Goal: Complete application form: Complete application form

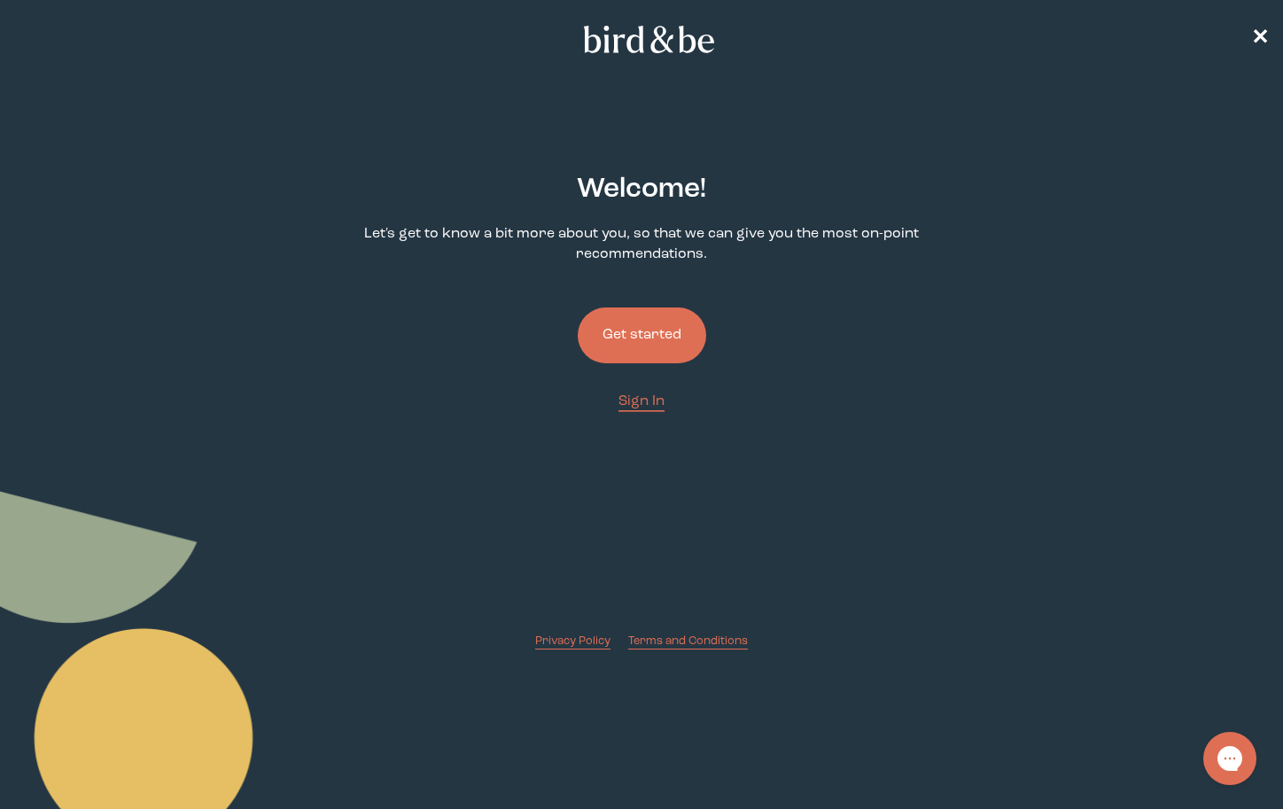
click at [678, 336] on button "Get started" at bounding box center [642, 335] width 128 height 56
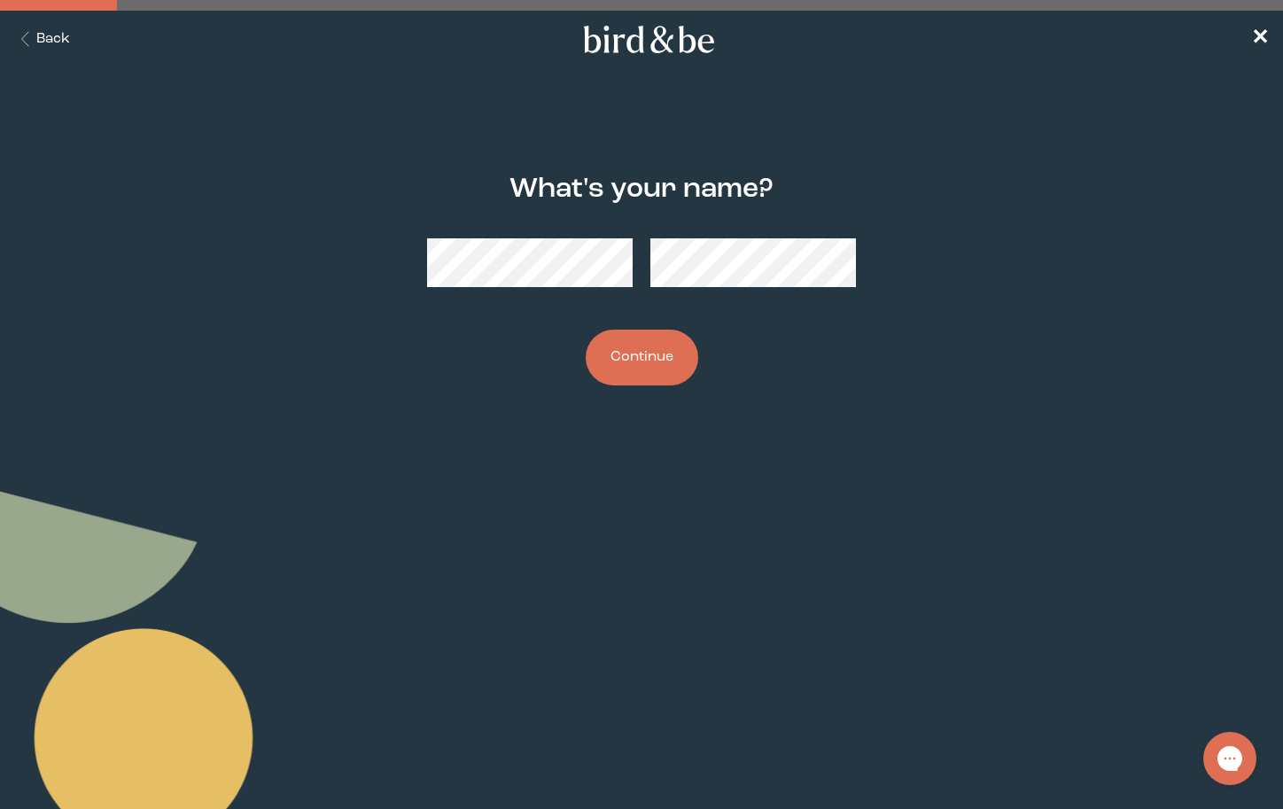
click at [659, 358] on button "Continue" at bounding box center [642, 358] width 113 height 56
drag, startPoint x: 665, startPoint y: 297, endPoint x: 619, endPoint y: 381, distance: 95.5
click at [619, 383] on button "Continue" at bounding box center [642, 358] width 113 height 56
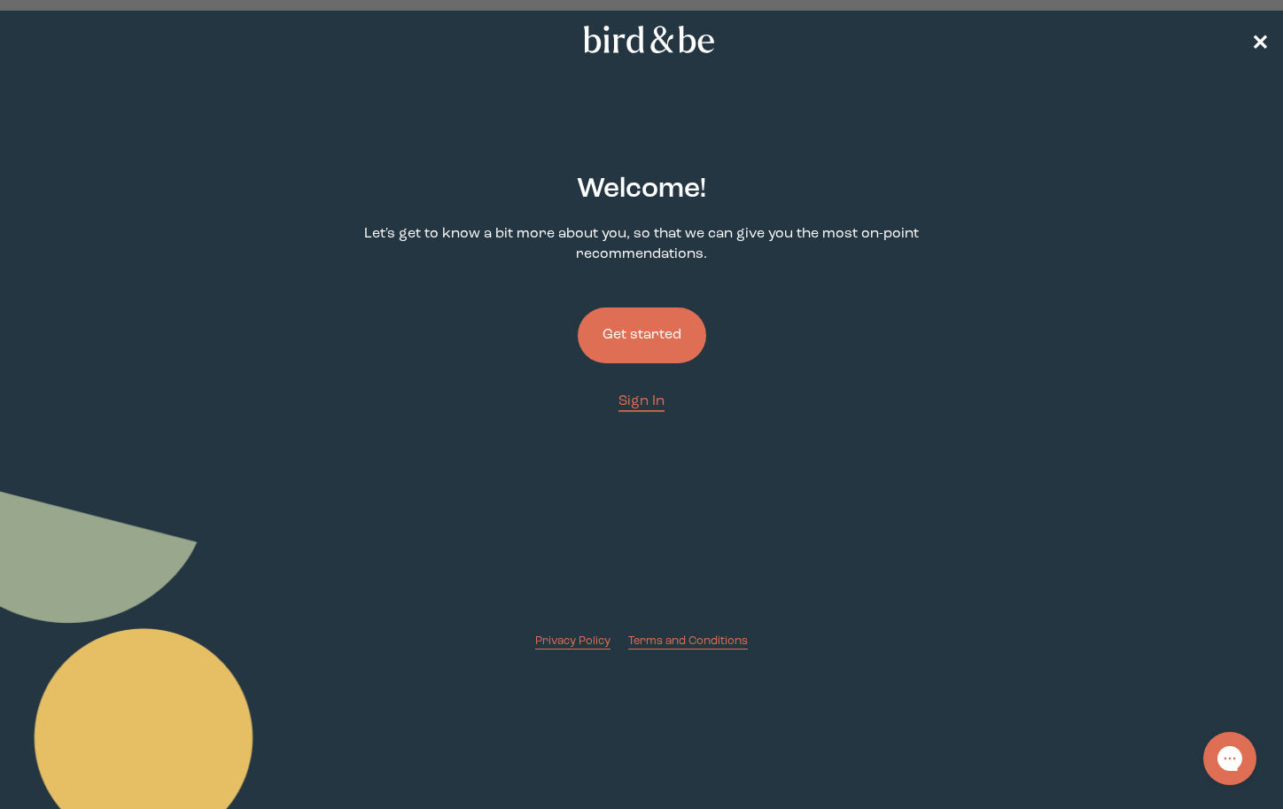
click at [1264, 29] on span "✕" at bounding box center [1260, 39] width 18 height 21
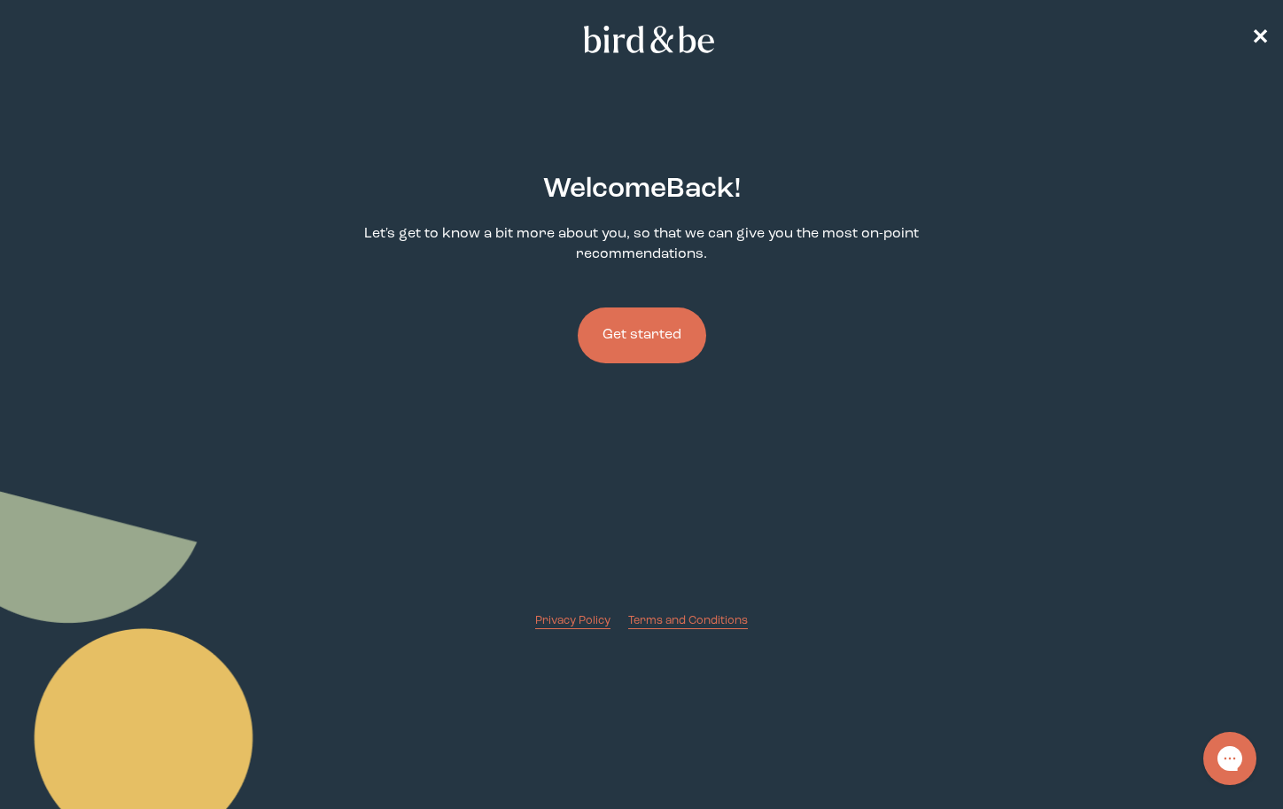
click at [667, 341] on button "Get started" at bounding box center [642, 335] width 128 height 56
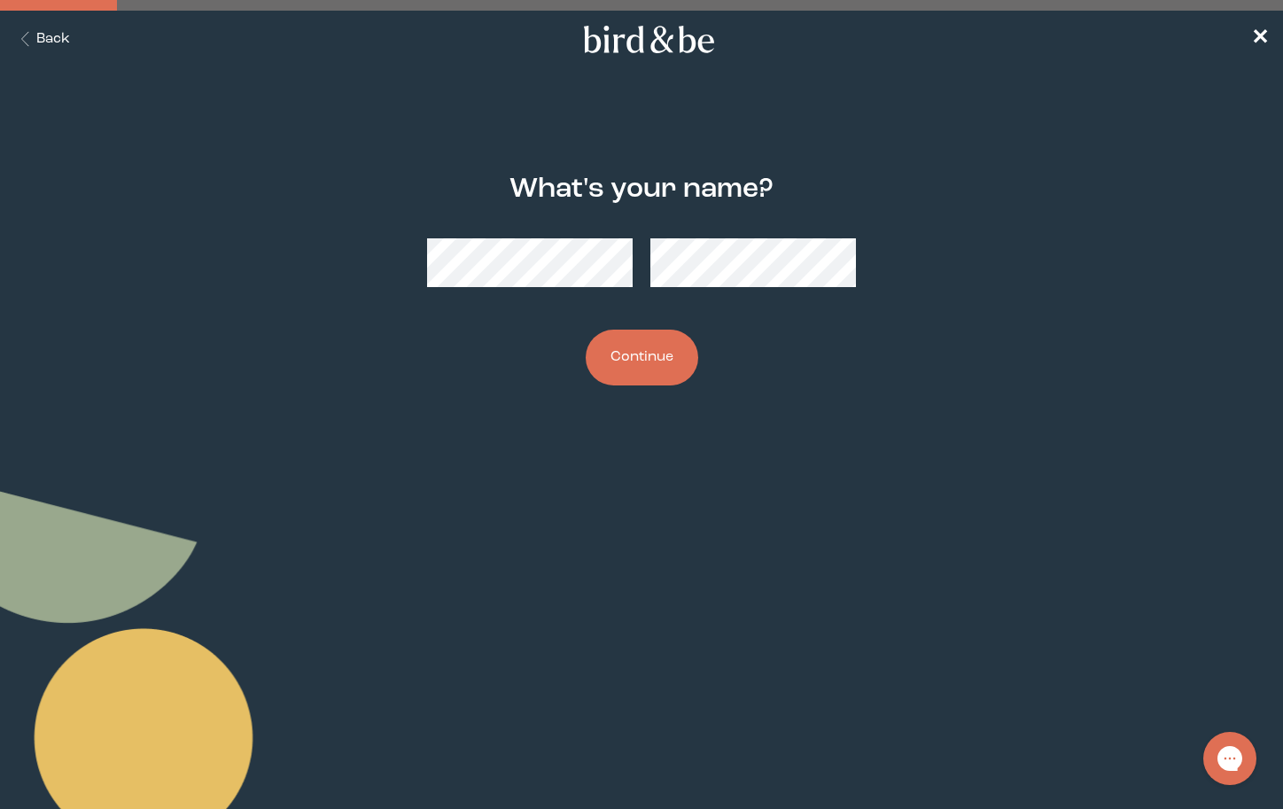
click at [657, 373] on button "Continue" at bounding box center [642, 358] width 113 height 56
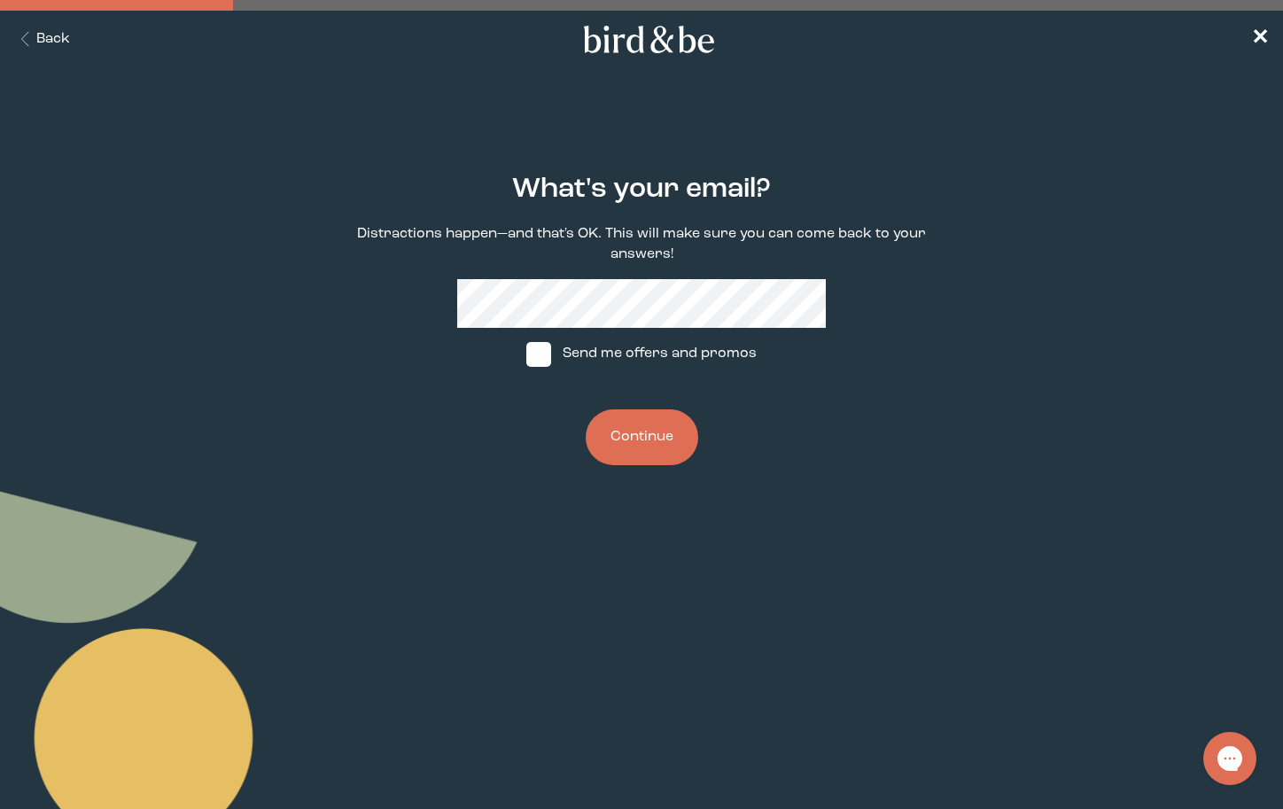
click at [661, 432] on button "Continue" at bounding box center [642, 437] width 113 height 56
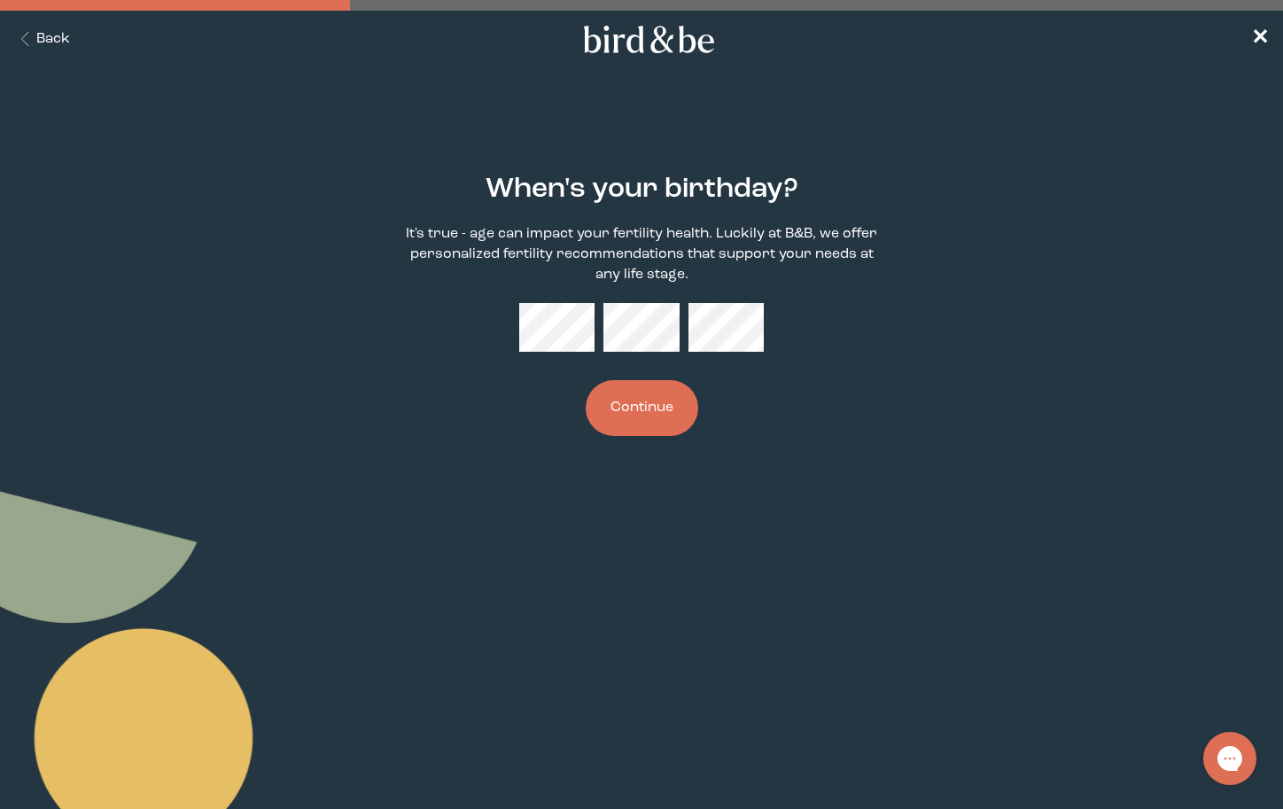
click at [662, 432] on button "Continue" at bounding box center [642, 408] width 113 height 56
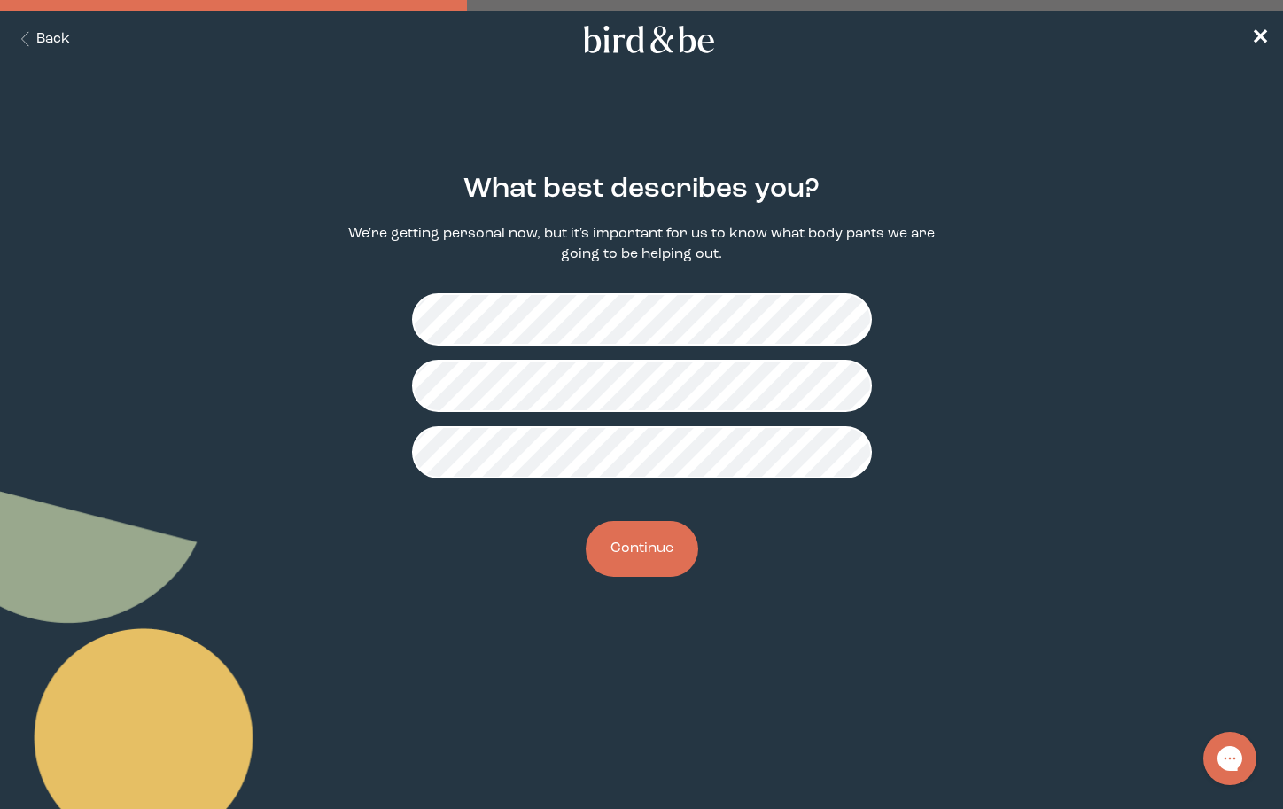
click at [649, 552] on button "Continue" at bounding box center [642, 549] width 113 height 56
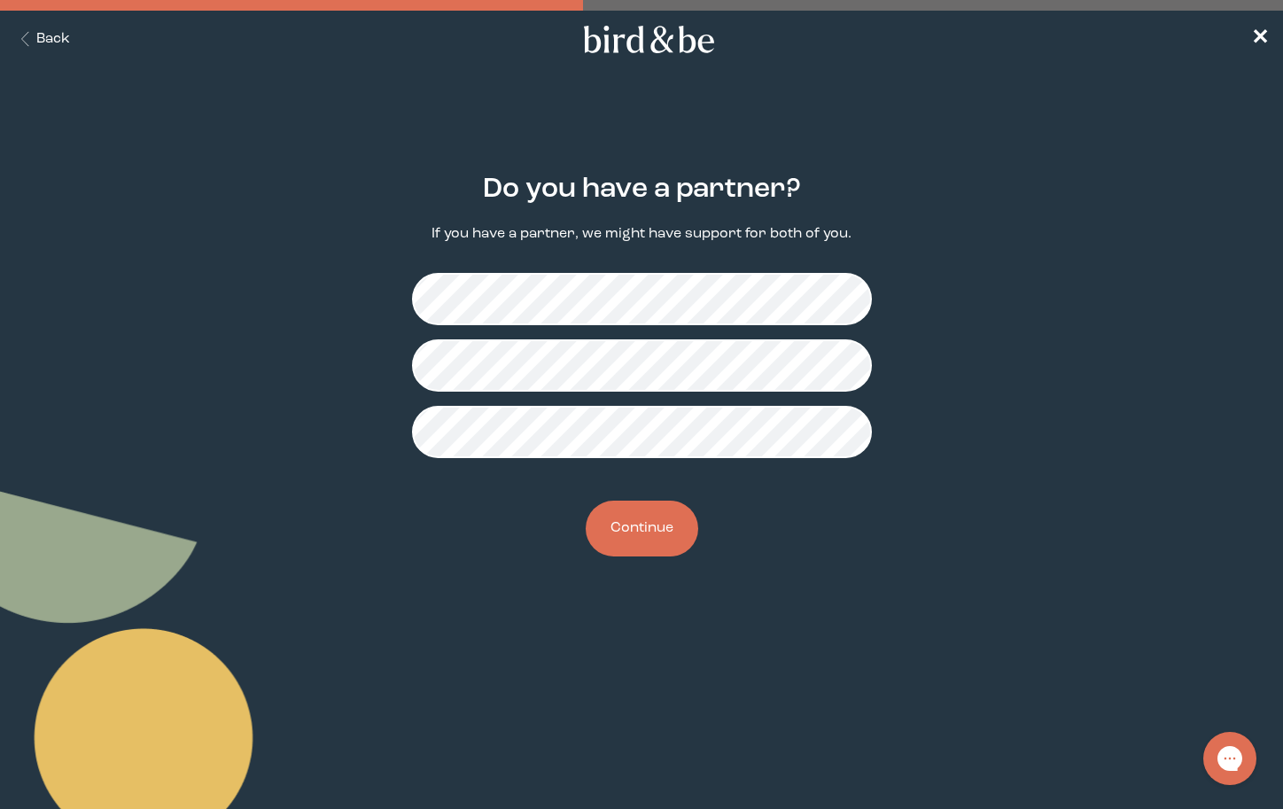
click at [662, 514] on button "Continue" at bounding box center [642, 529] width 113 height 56
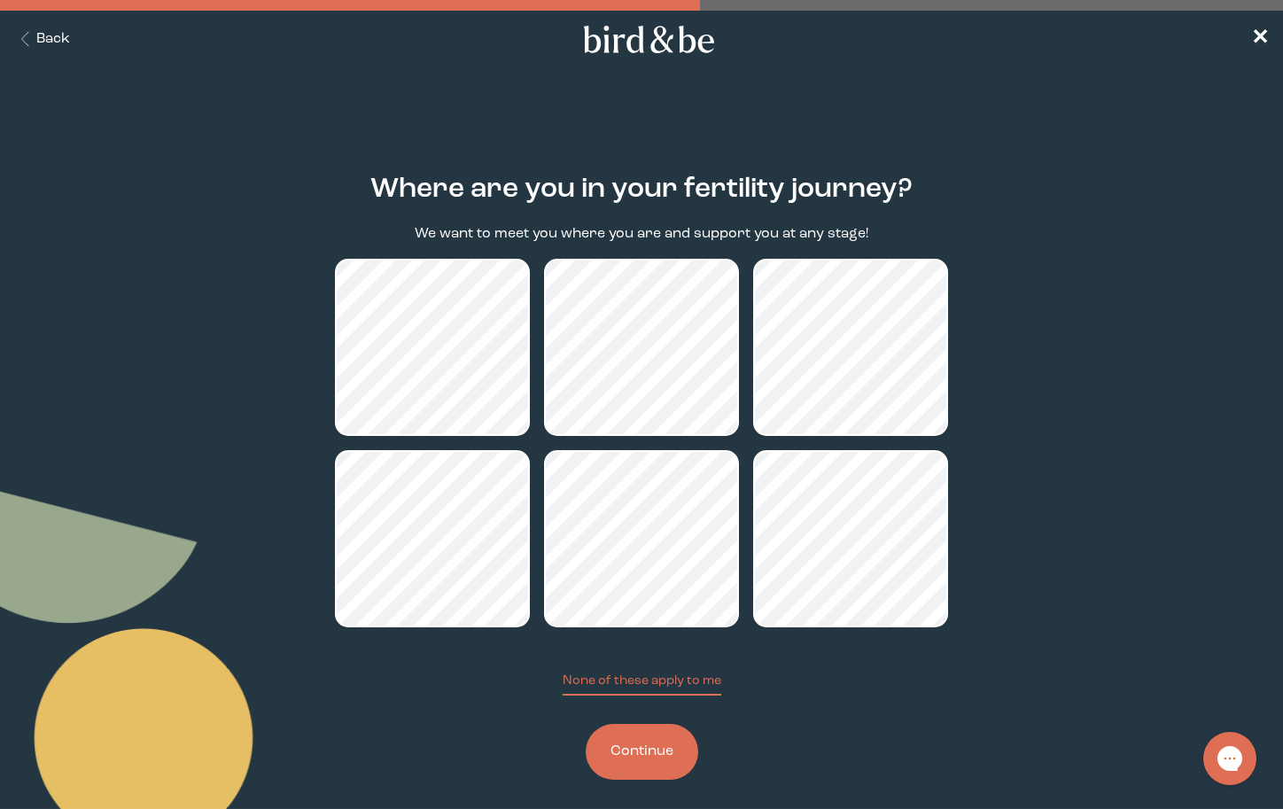
click at [657, 758] on button "Continue" at bounding box center [642, 752] width 113 height 56
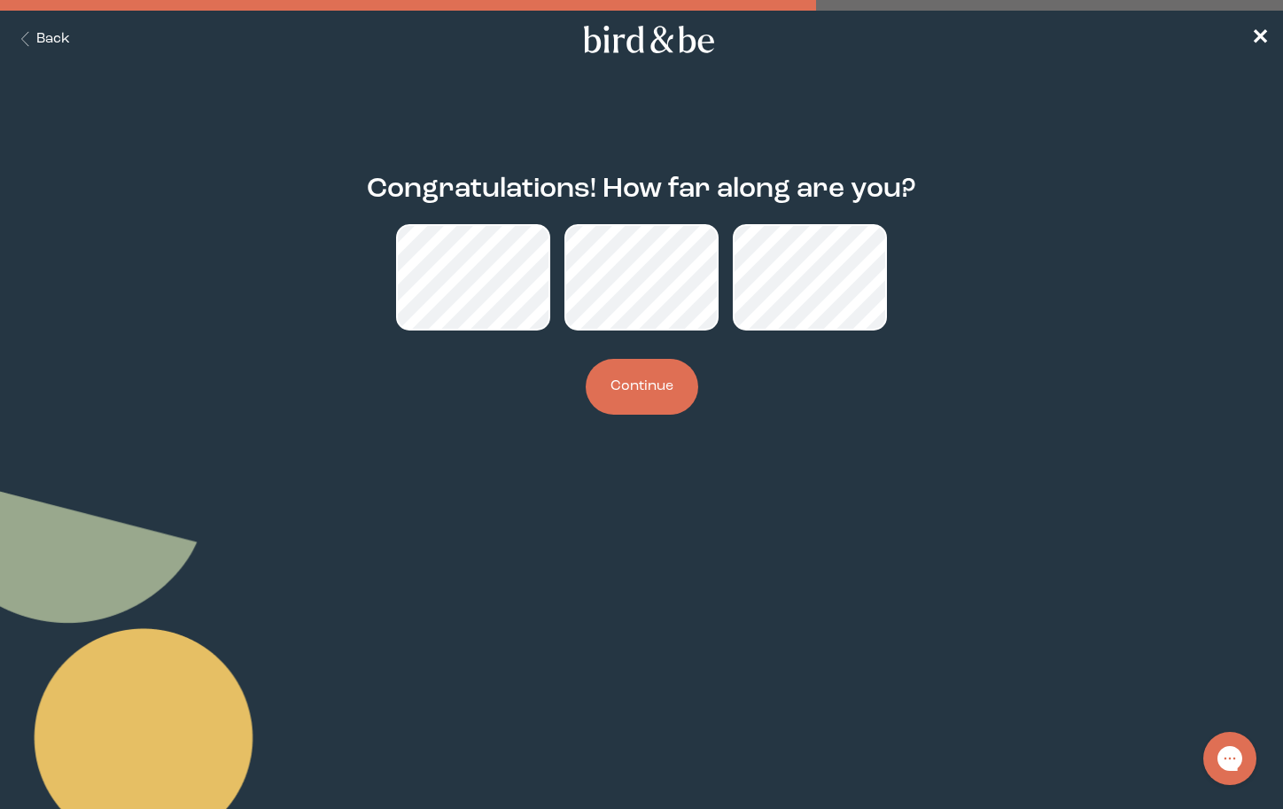
click at [657, 391] on button "Continue" at bounding box center [642, 387] width 113 height 56
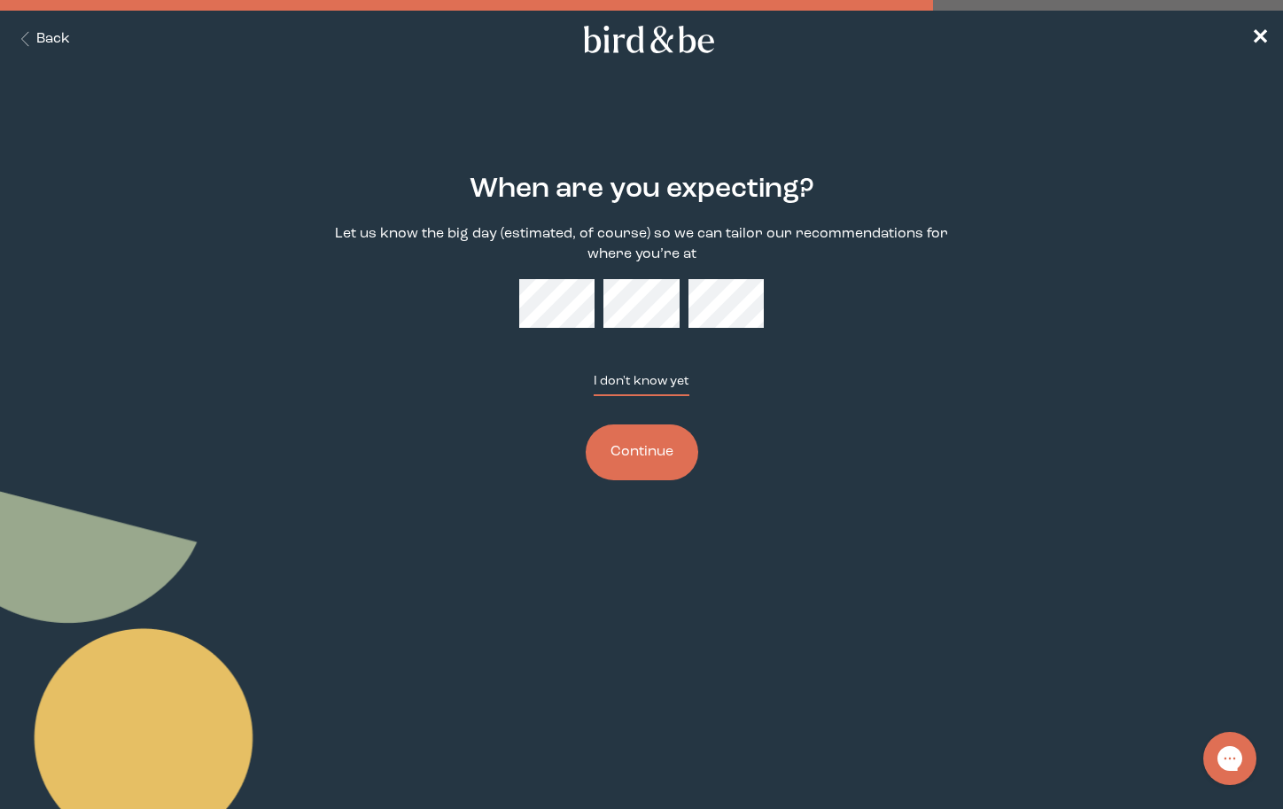
click at [618, 384] on button "I don't know yet" at bounding box center [642, 384] width 96 height 24
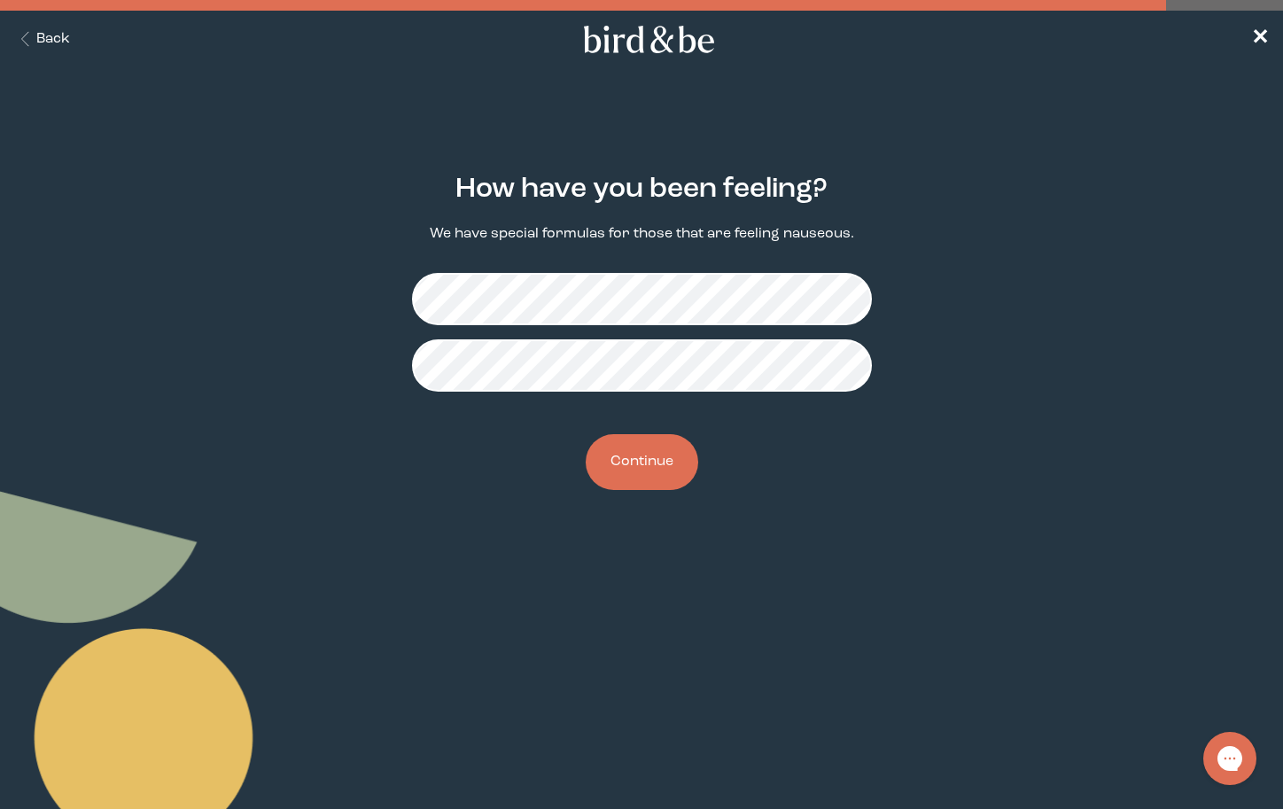
click at [644, 461] on button "Continue" at bounding box center [642, 462] width 113 height 56
click at [642, 470] on button "Continue" at bounding box center [642, 462] width 113 height 56
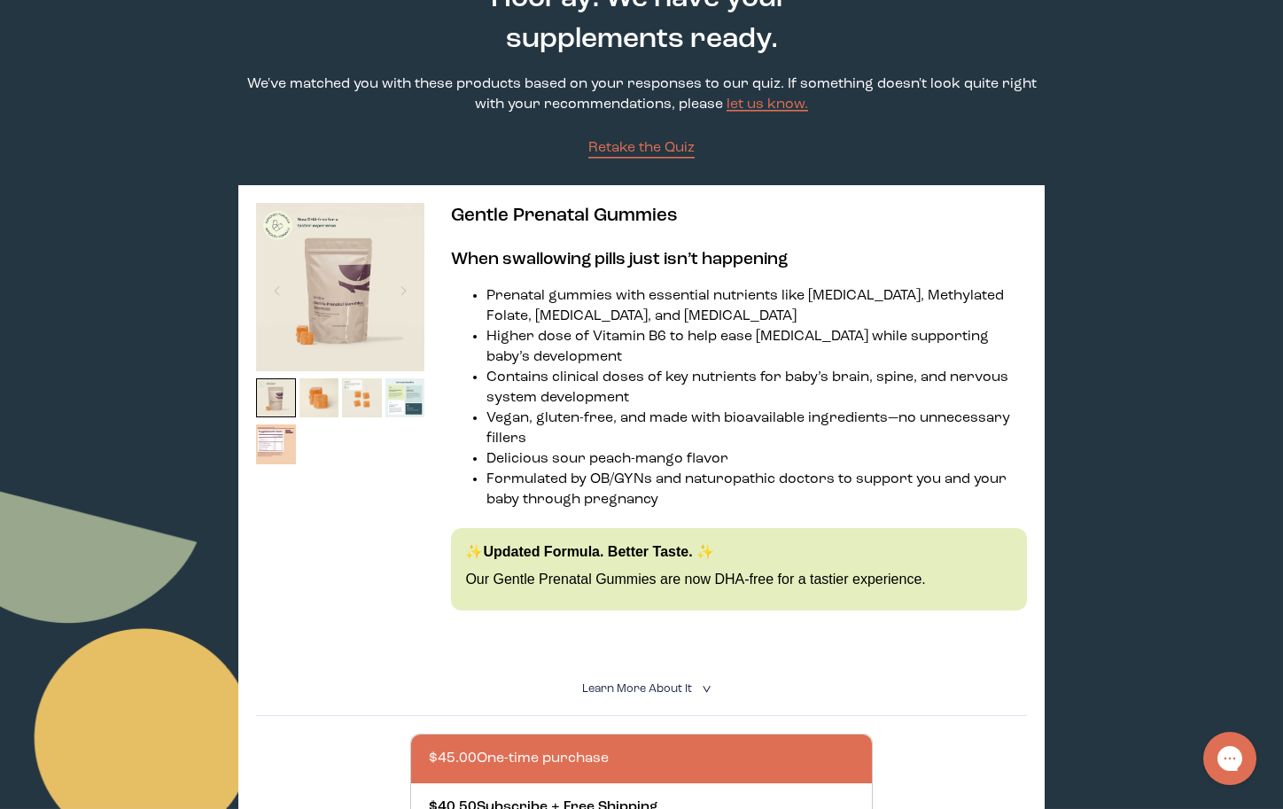
scroll to position [121, 0]
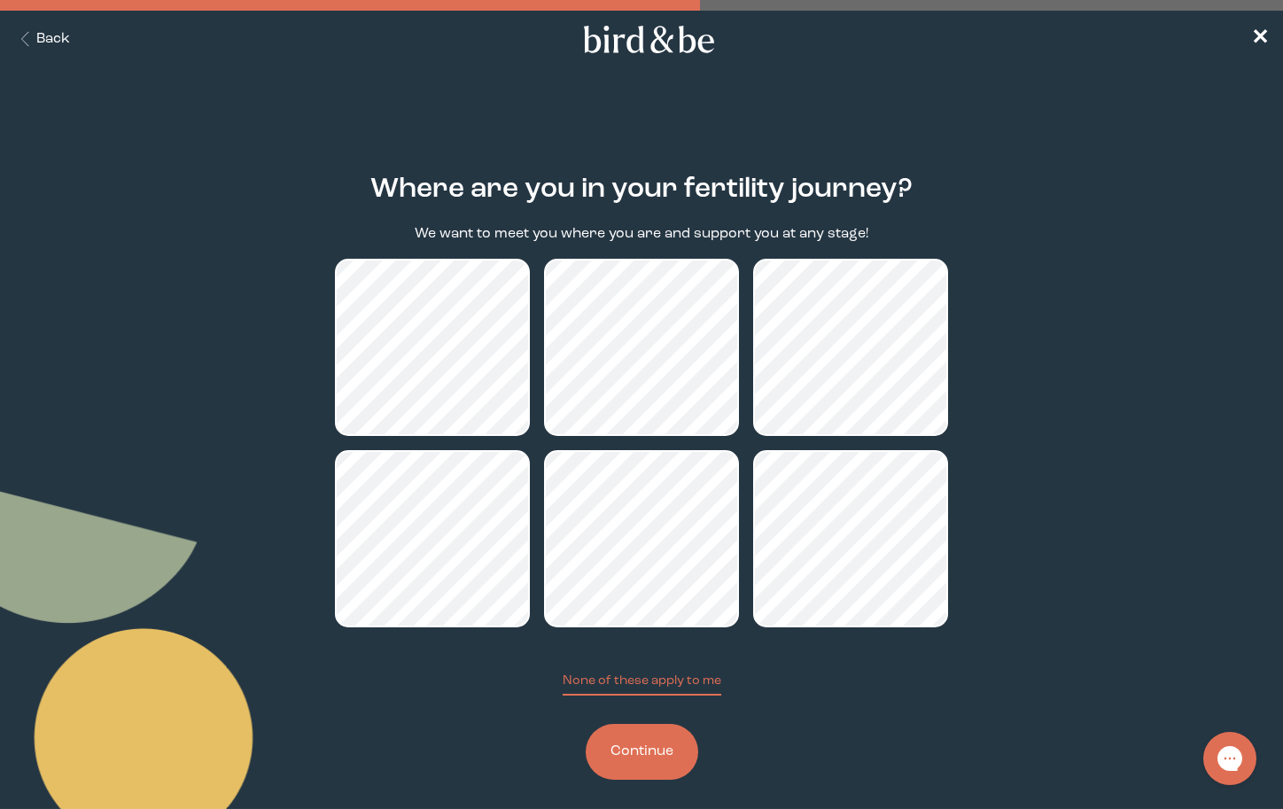
click at [616, 748] on button "Continue" at bounding box center [642, 752] width 113 height 56
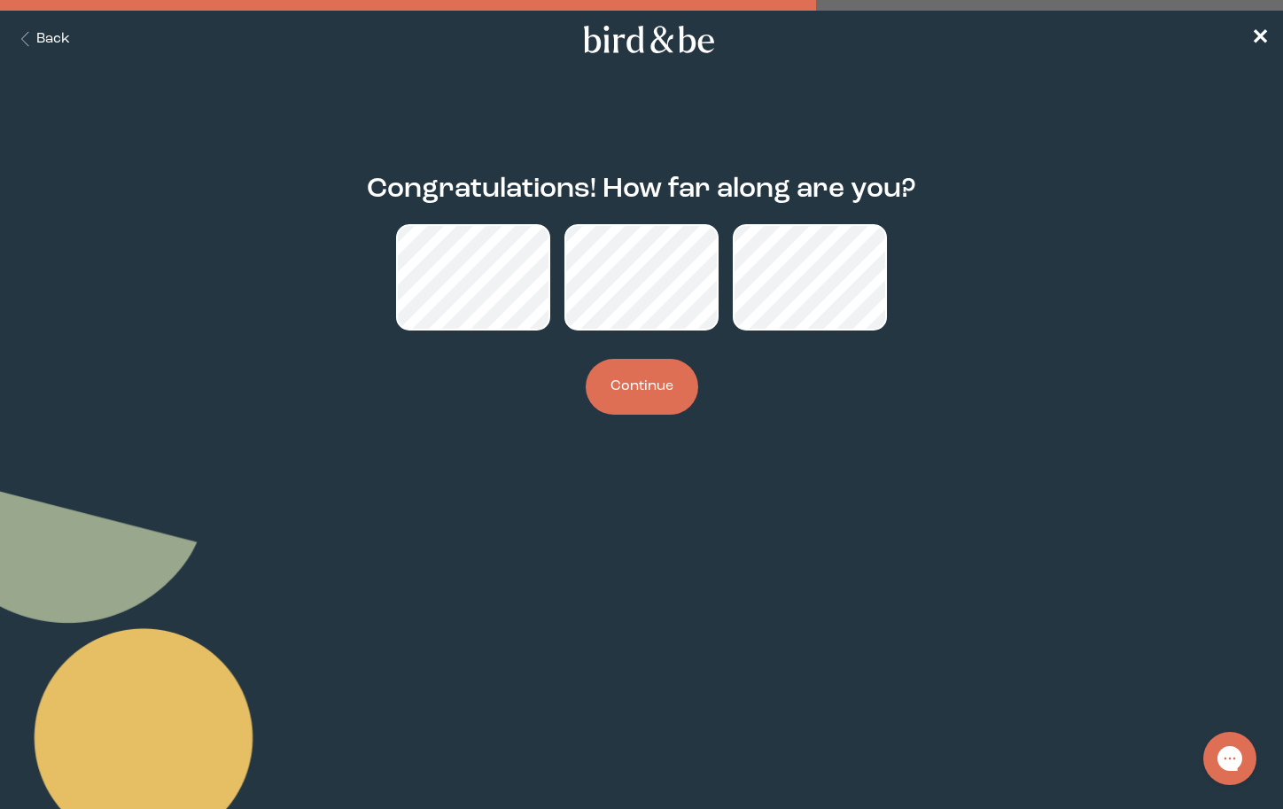
click at [643, 397] on button "Continue" at bounding box center [642, 387] width 113 height 56
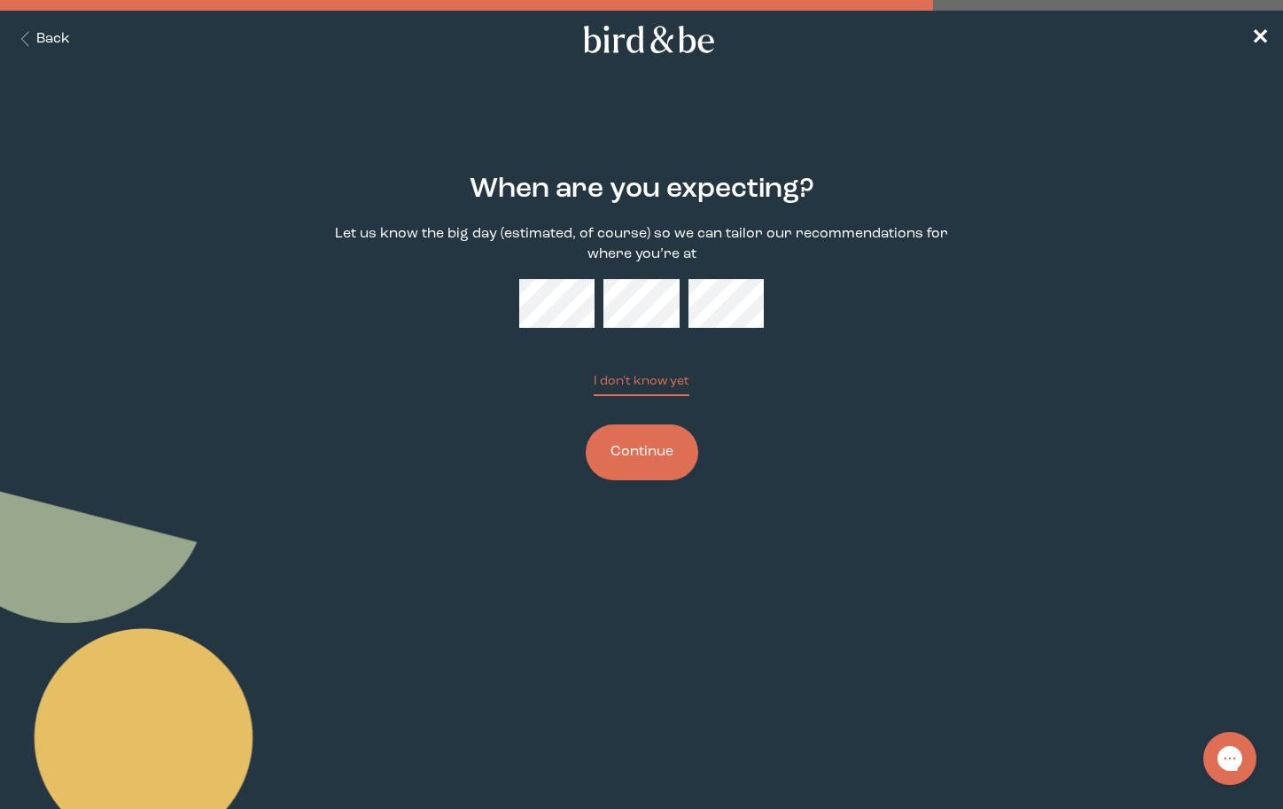
click at [634, 463] on button "Continue" at bounding box center [642, 452] width 113 height 56
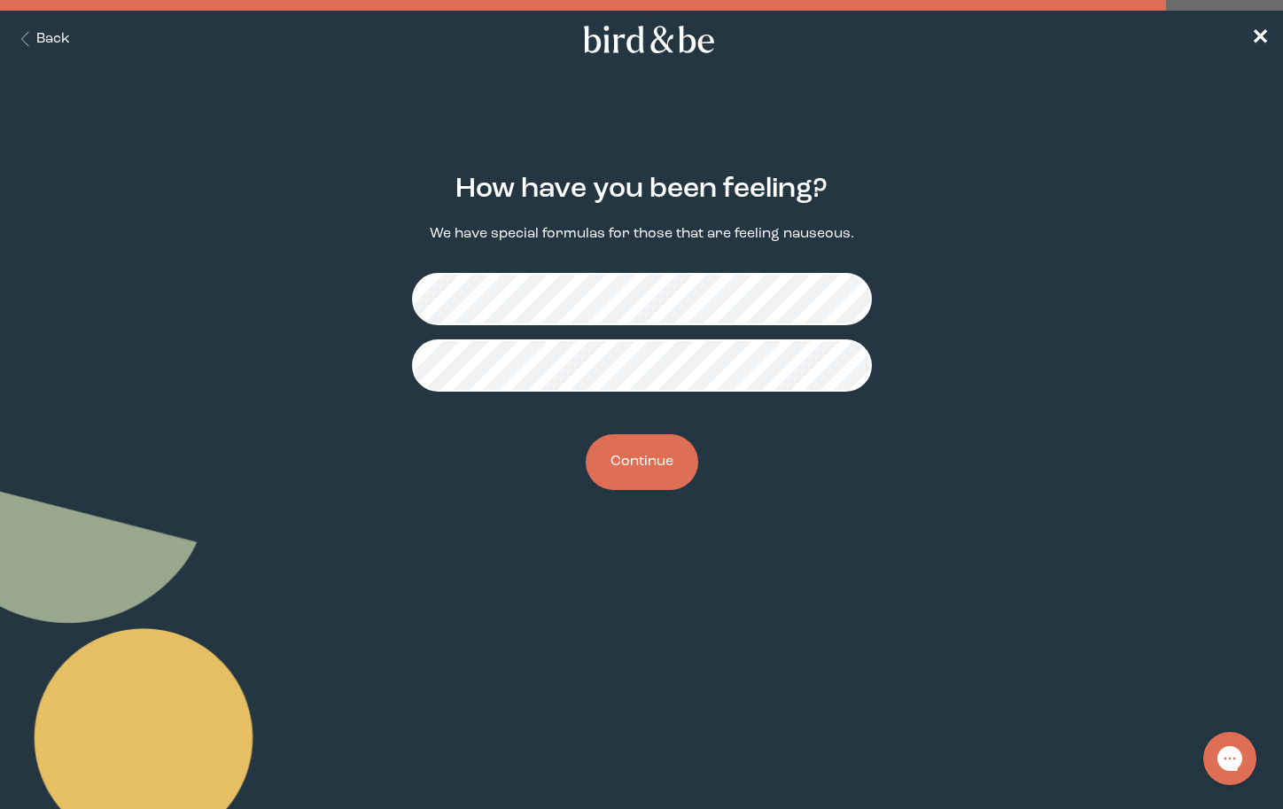
click at [636, 471] on button "Continue" at bounding box center [642, 462] width 113 height 56
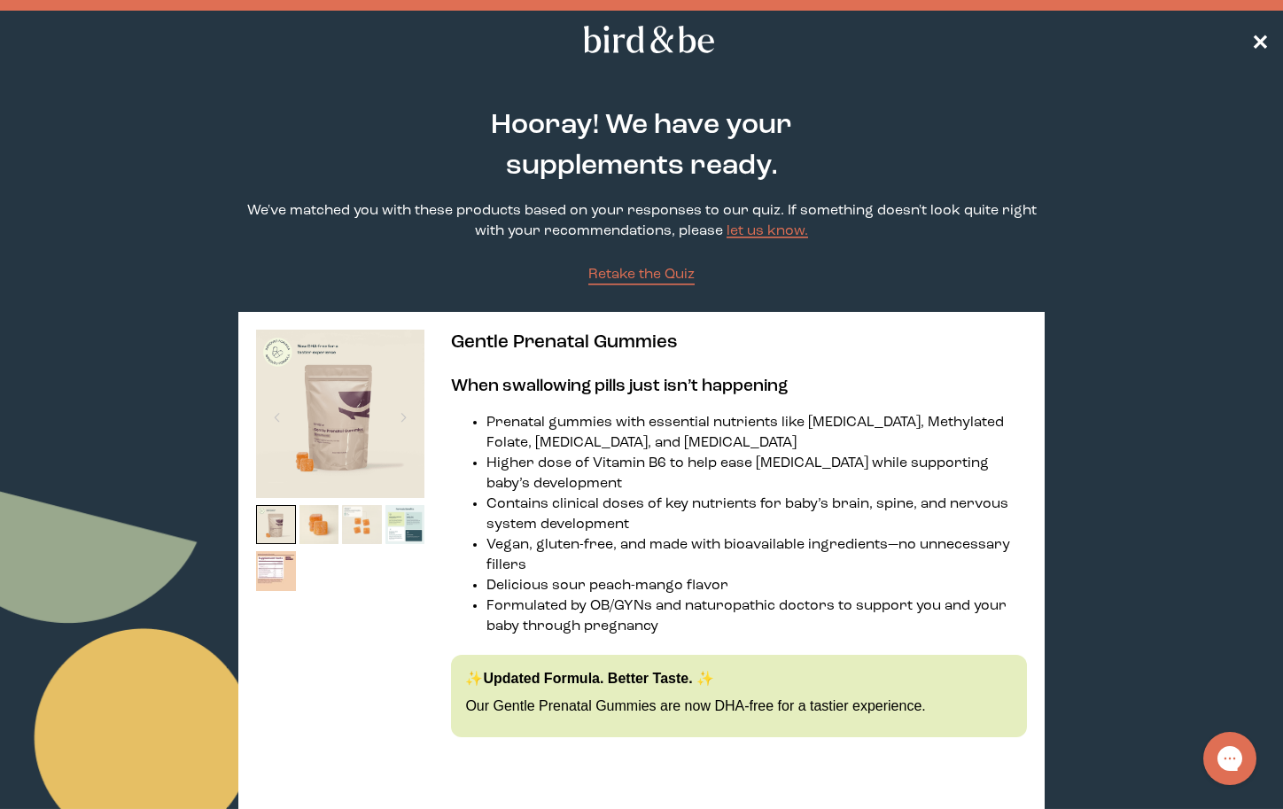
click at [1256, 36] on span "✕" at bounding box center [1260, 39] width 18 height 21
